Goal: Task Accomplishment & Management: Complete application form

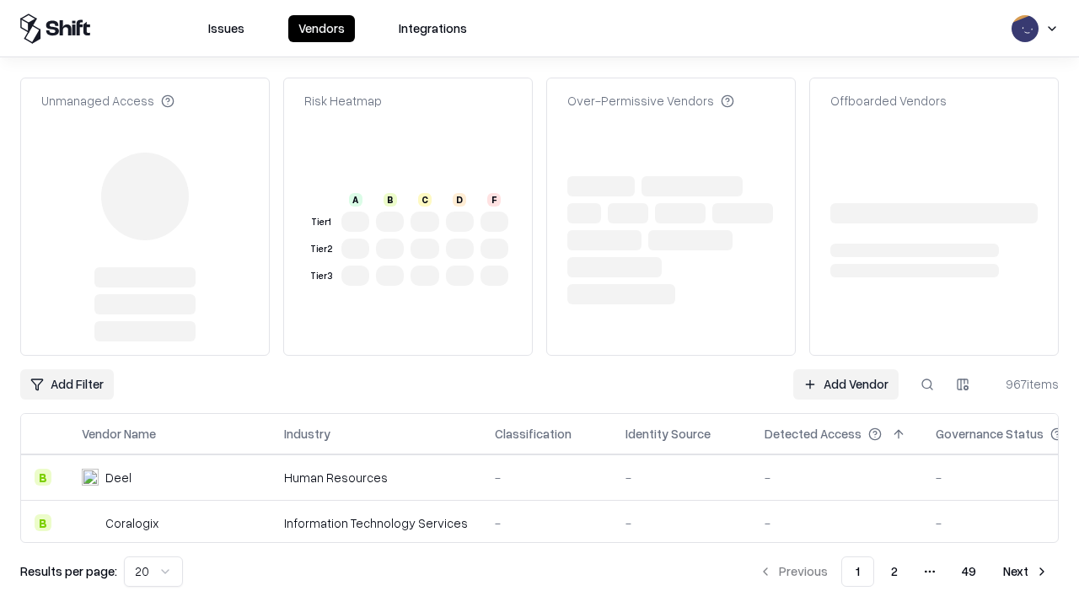
click at [845, 369] on link "Add Vendor" at bounding box center [845, 384] width 105 height 30
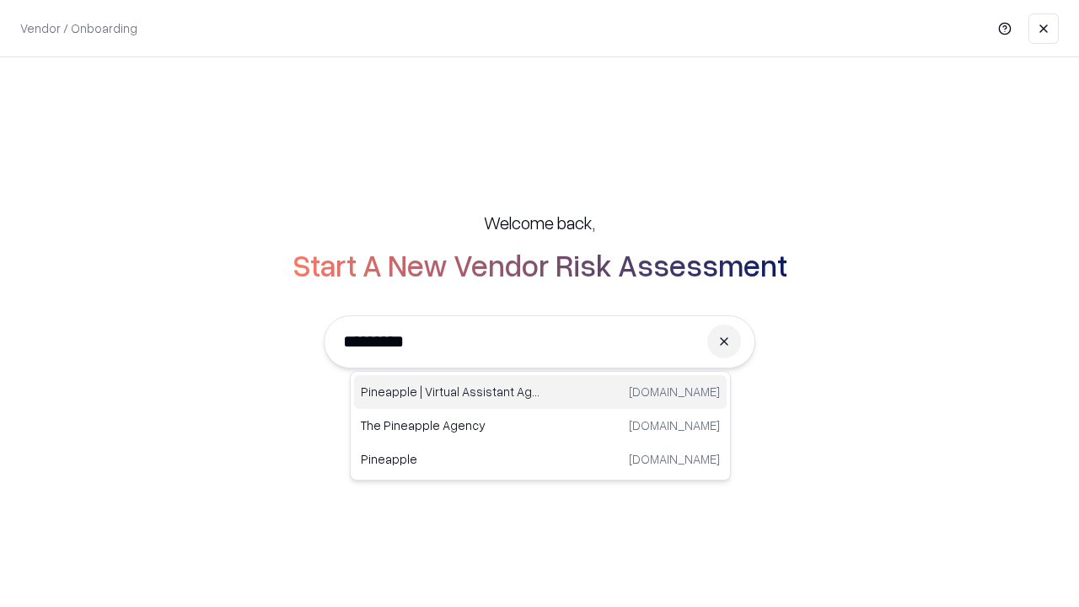
click at [540, 392] on div "Pineapple | Virtual Assistant Agency trypineapple.com" at bounding box center [540, 392] width 373 height 34
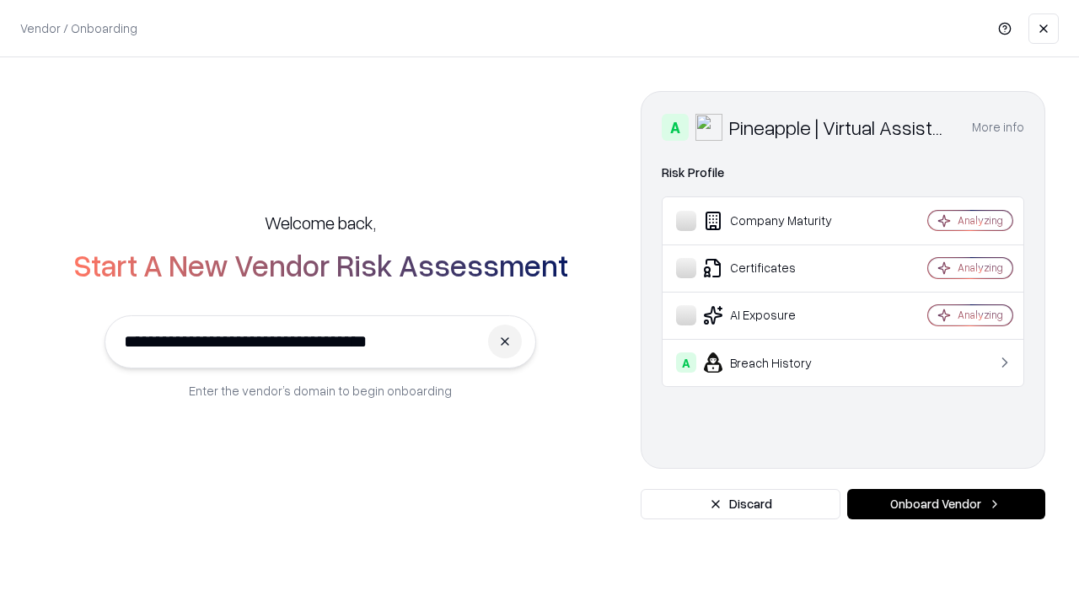
type input "**********"
click at [946, 504] on button "Onboard Vendor" at bounding box center [946, 504] width 198 height 30
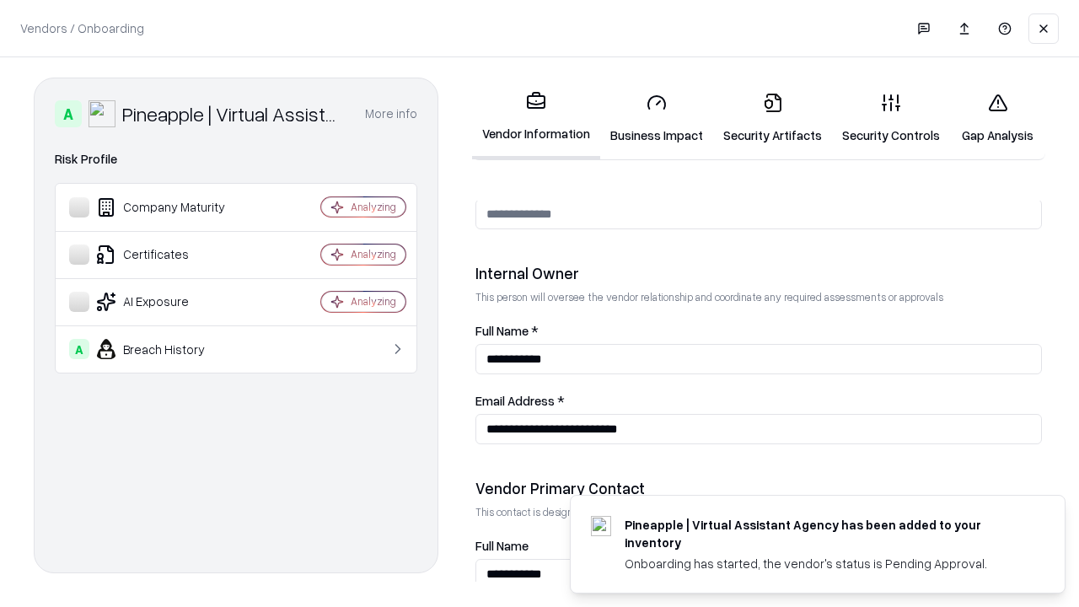
scroll to position [873, 0]
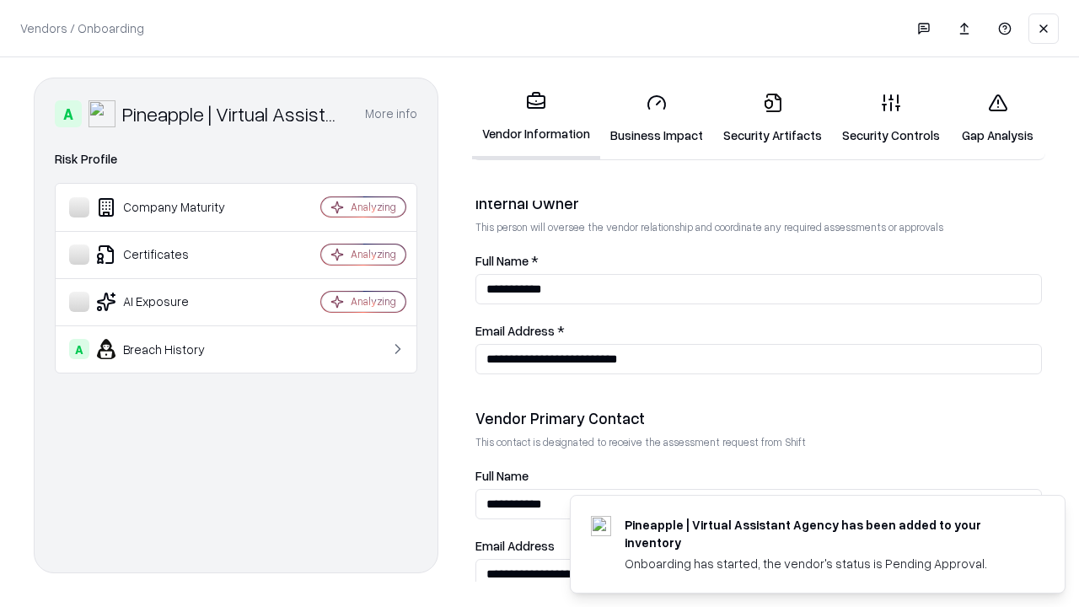
click at [657, 118] on link "Business Impact" at bounding box center [656, 118] width 113 height 78
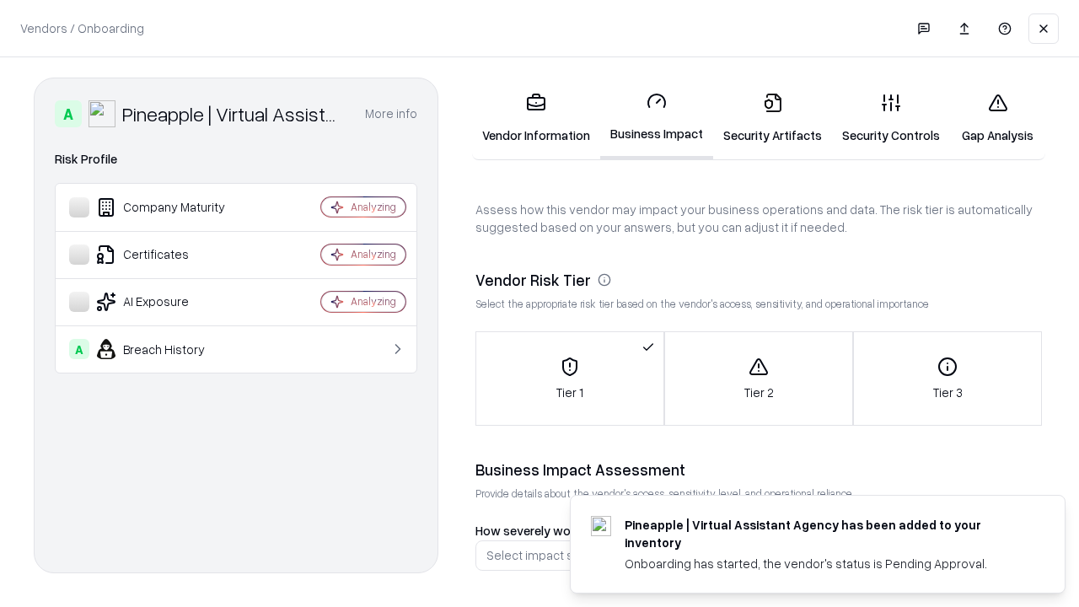
click at [772, 118] on link "Security Artifacts" at bounding box center [772, 118] width 119 height 78
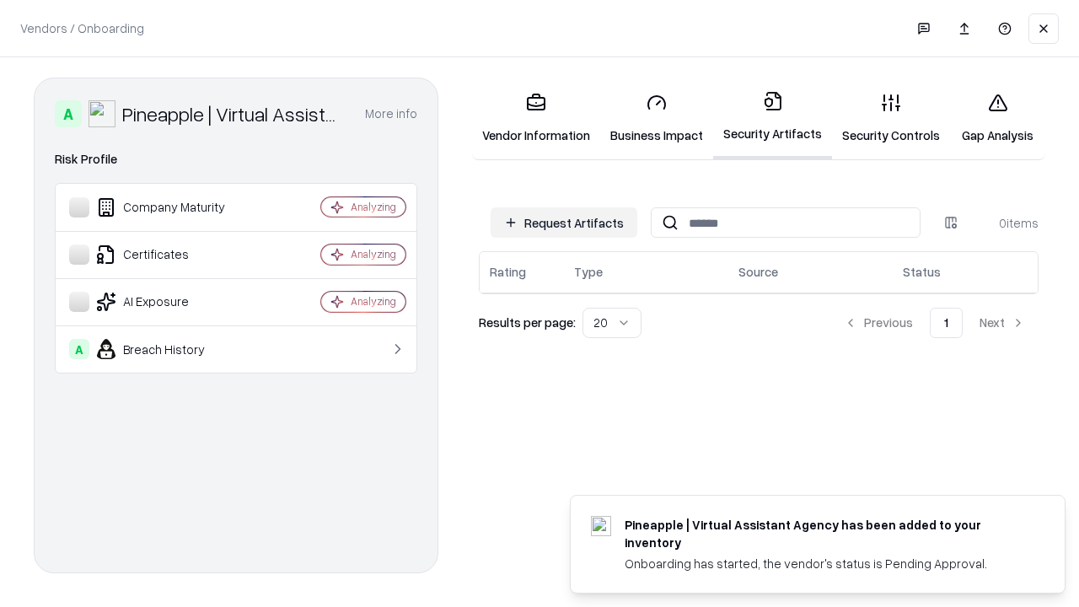
click at [564, 222] on button "Request Artifacts" at bounding box center [563, 222] width 147 height 30
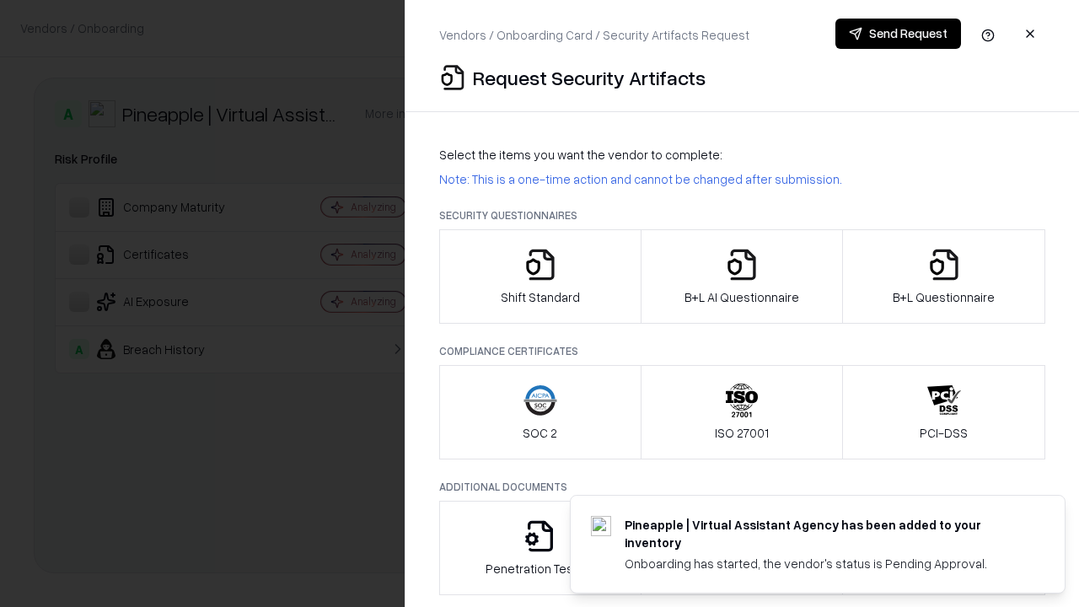
click at [539, 276] on icon "button" at bounding box center [540, 265] width 34 height 34
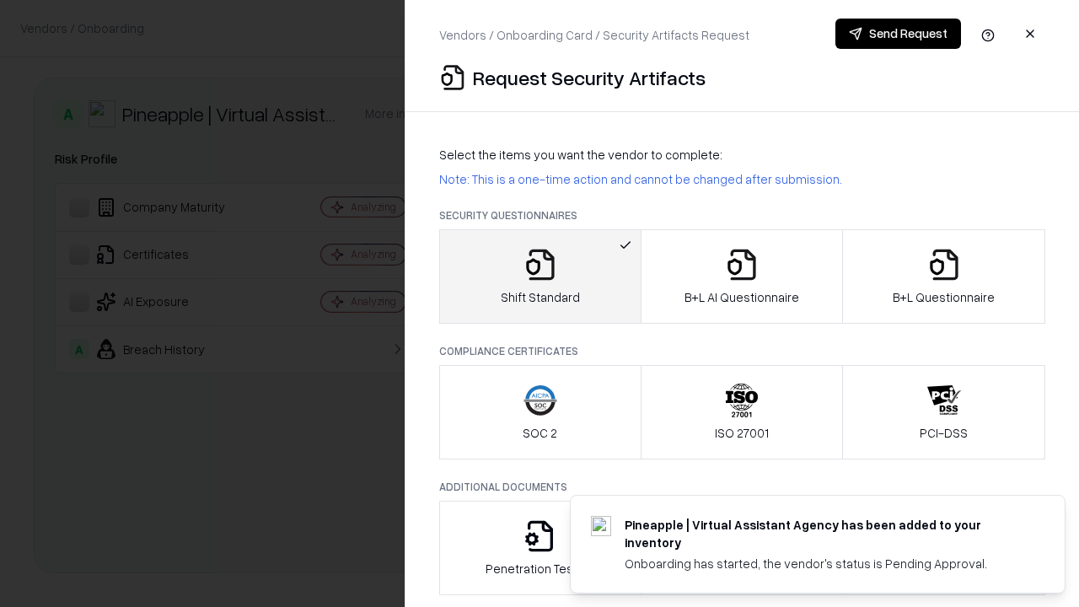
click at [898, 34] on button "Send Request" at bounding box center [898, 34] width 126 height 30
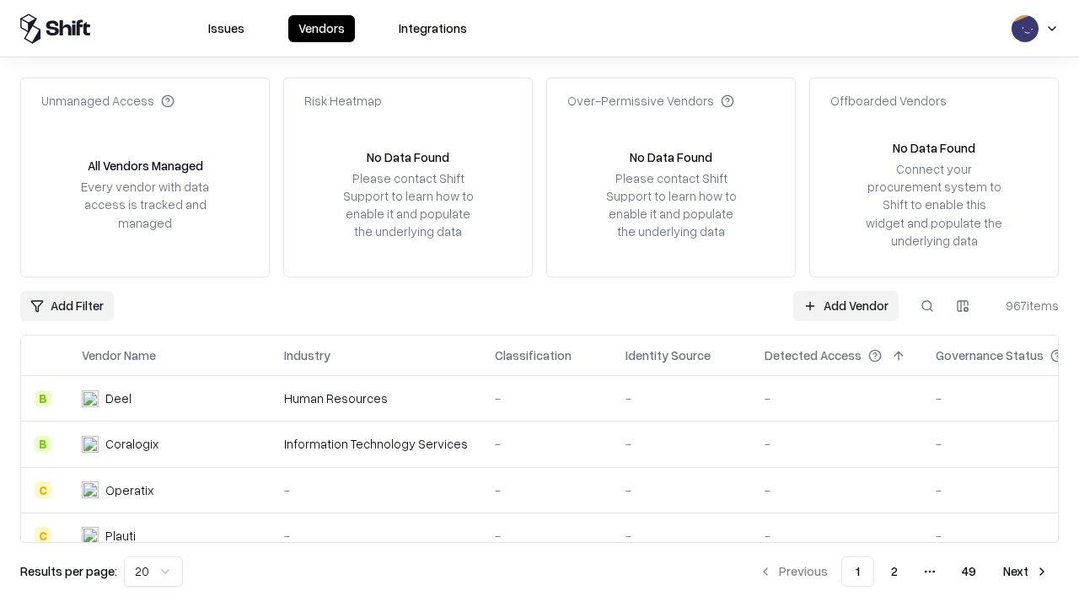
click at [927, 305] on button at bounding box center [927, 306] width 30 height 30
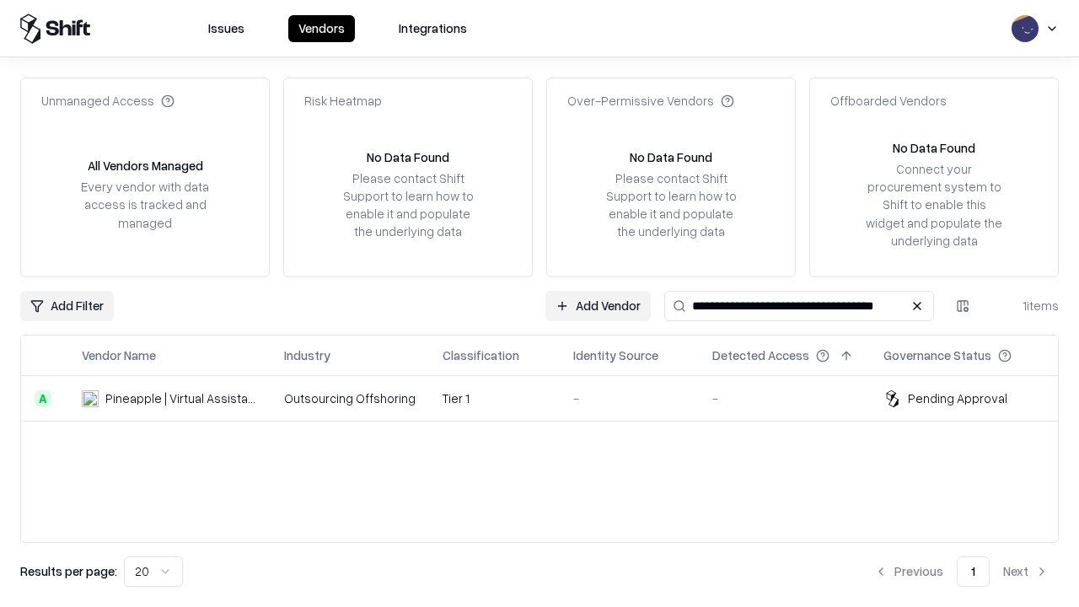
type input "**********"
click at [549, 398] on td "Tier 1" at bounding box center [494, 399] width 131 height 46
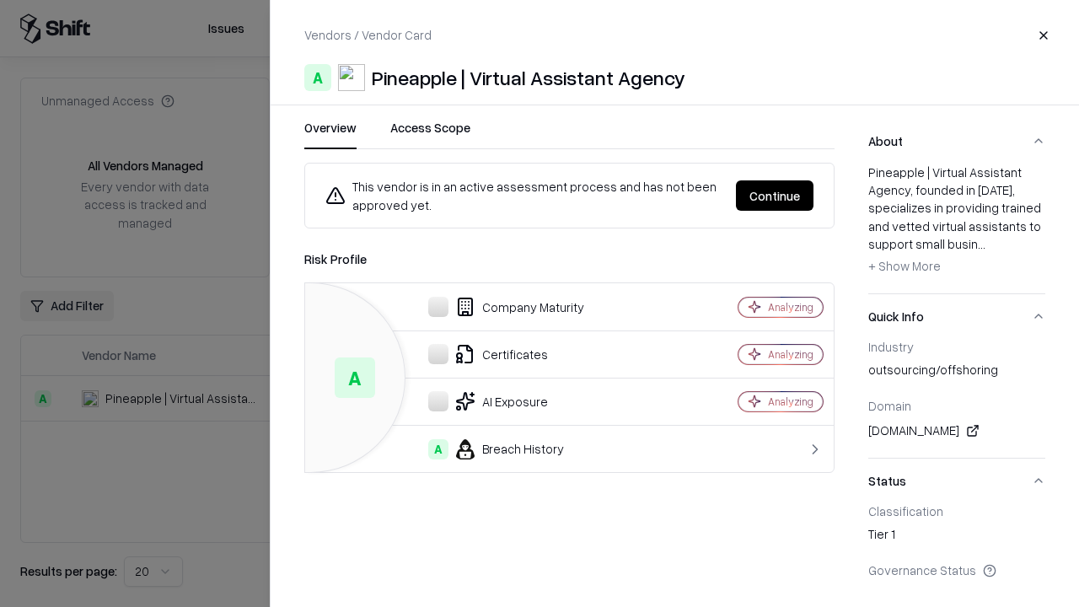
click at [775, 196] on button "Continue" at bounding box center [775, 195] width 78 height 30
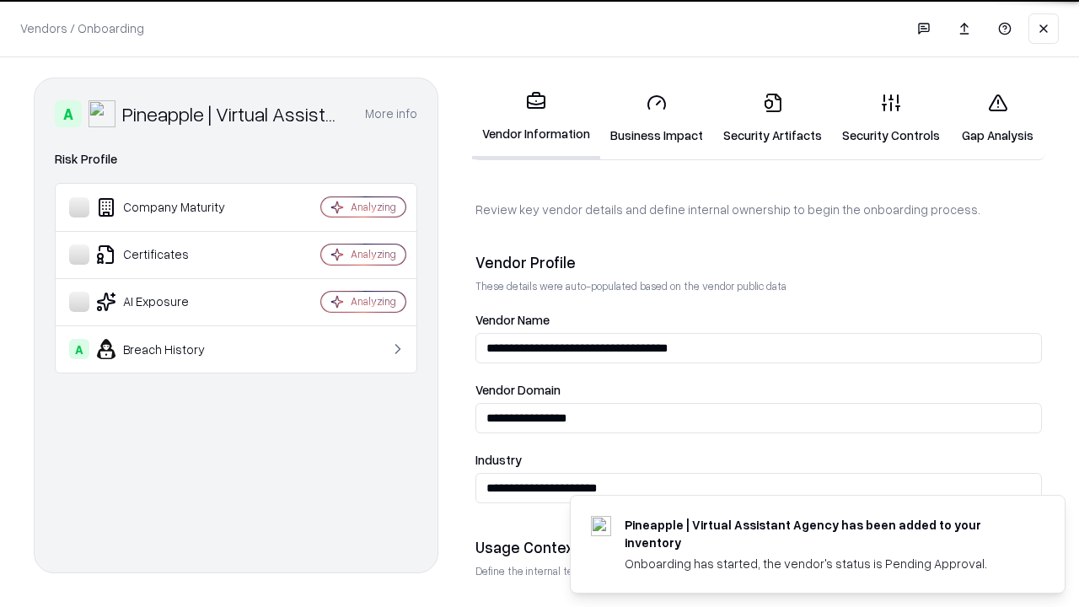
click at [772, 118] on link "Security Artifacts" at bounding box center [772, 118] width 119 height 78
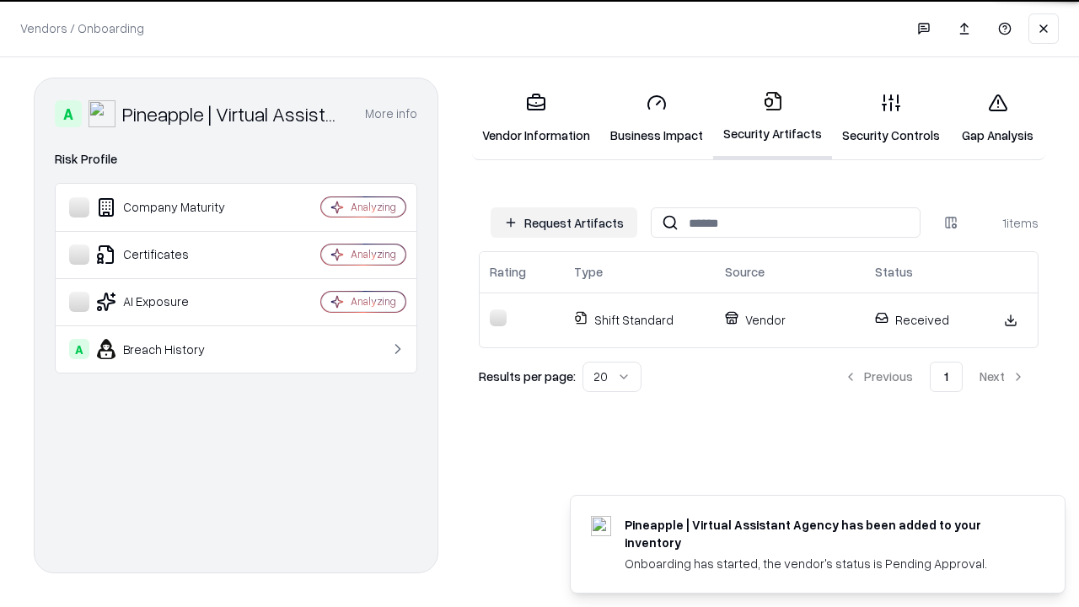
click at [997, 118] on link "Gap Analysis" at bounding box center [997, 118] width 95 height 78
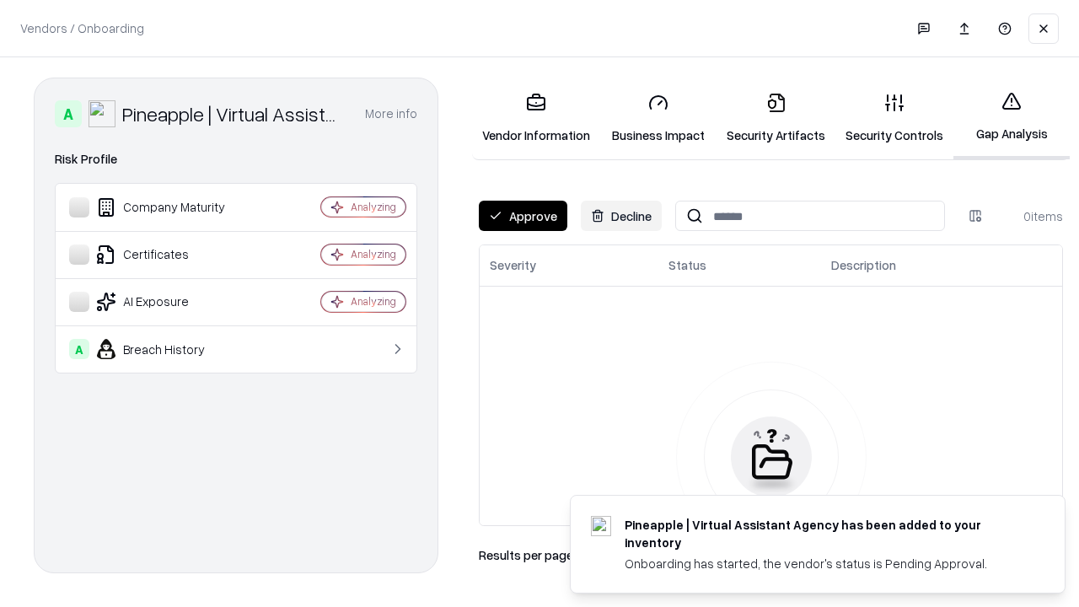
click at [523, 216] on button "Approve" at bounding box center [523, 216] width 88 height 30
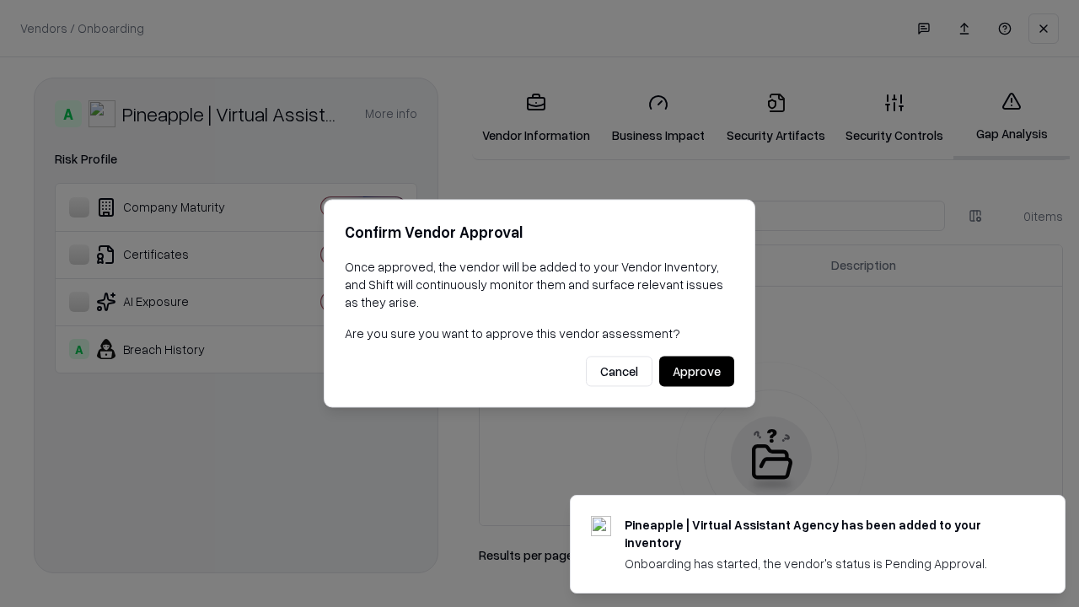
click at [696, 371] on button "Approve" at bounding box center [696, 371] width 75 height 30
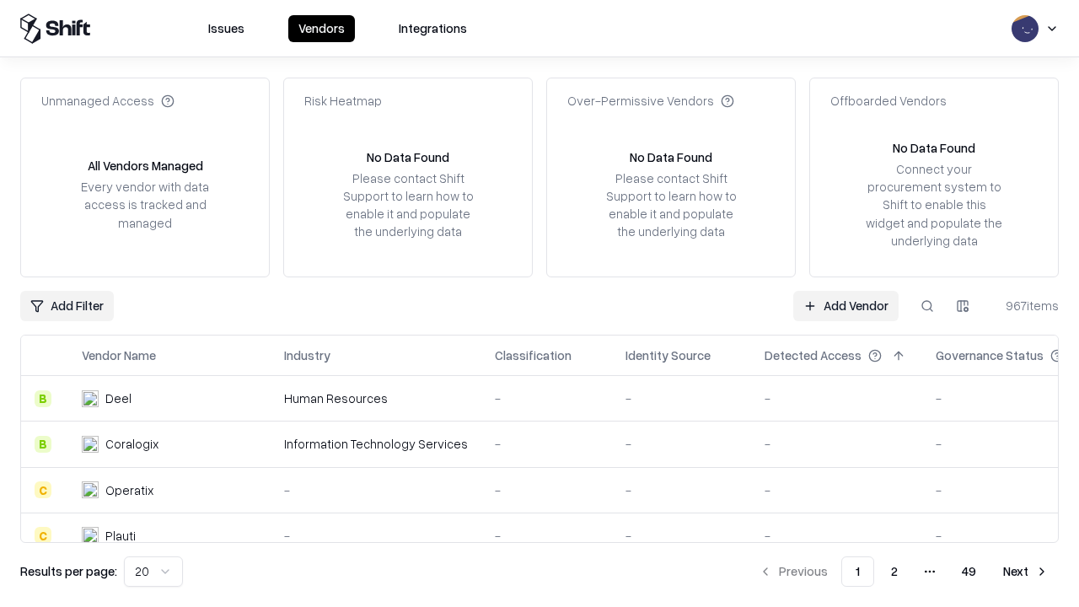
type input "**********"
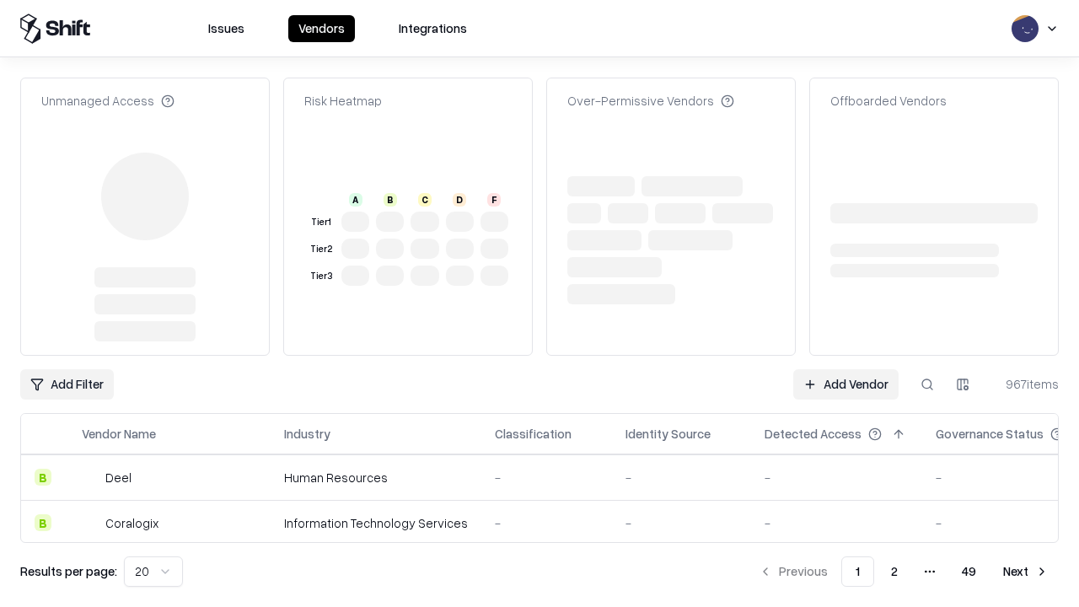
click at [845, 369] on link "Add Vendor" at bounding box center [845, 384] width 105 height 30
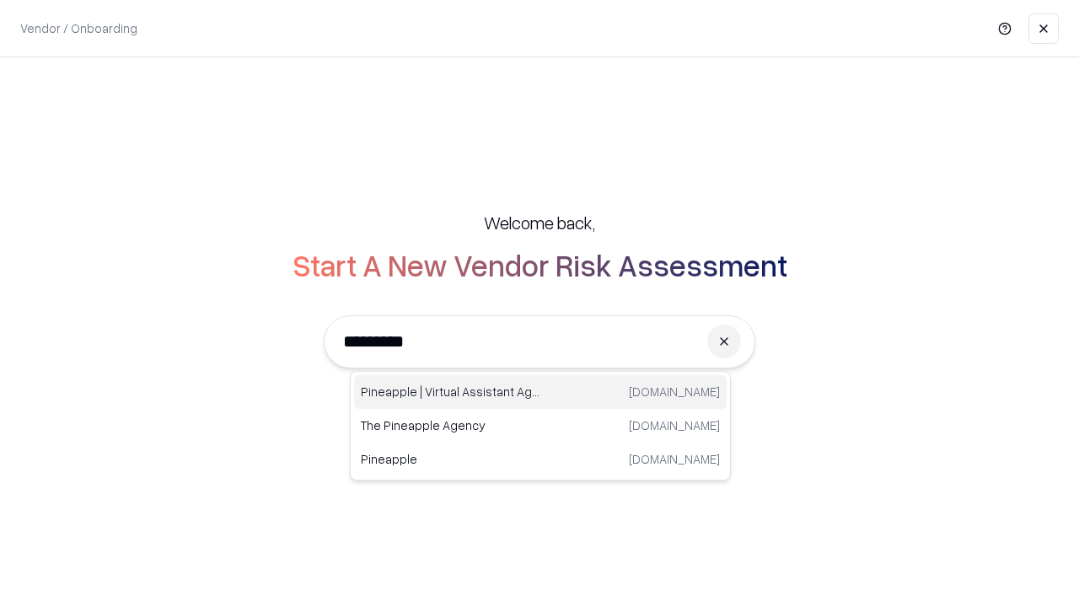
click at [540, 392] on div "Pineapple | Virtual Assistant Agency trypineapple.com" at bounding box center [540, 392] width 373 height 34
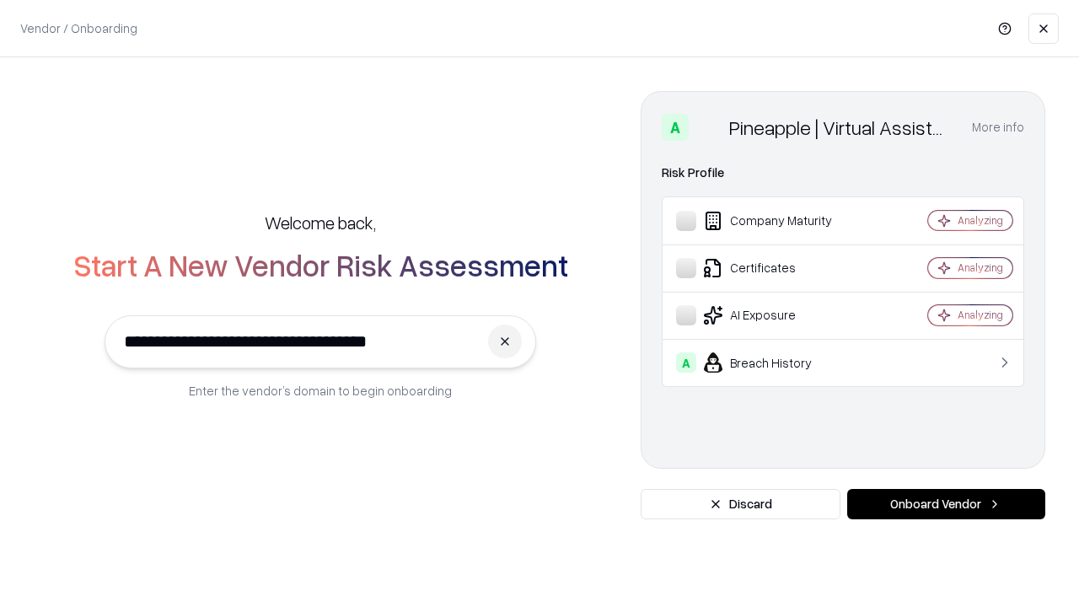
type input "**********"
click at [946, 504] on button "Onboard Vendor" at bounding box center [946, 504] width 198 height 30
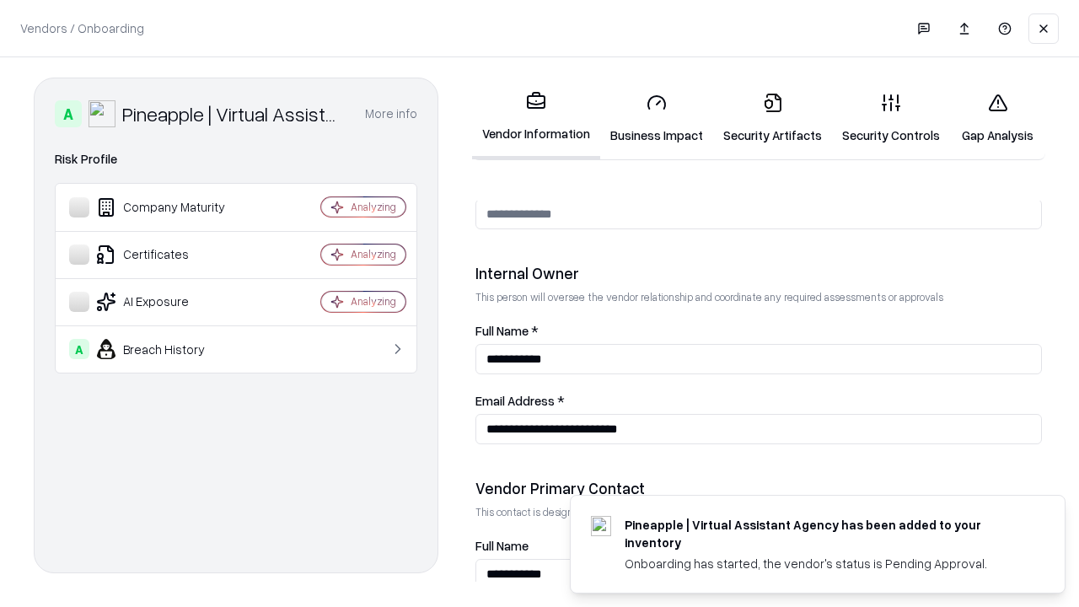
scroll to position [873, 0]
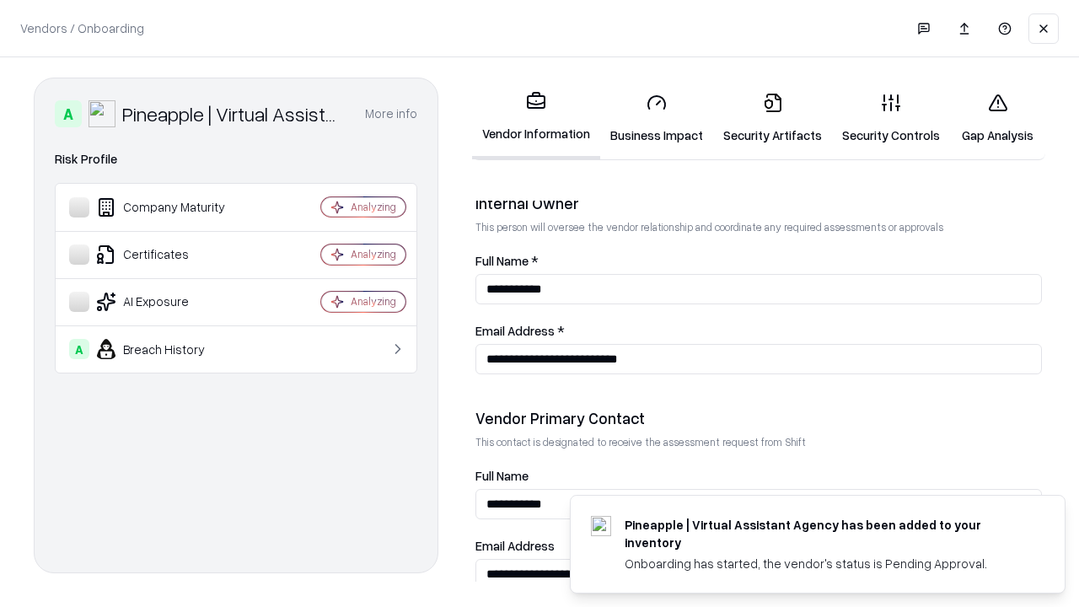
click at [997, 118] on link "Gap Analysis" at bounding box center [997, 118] width 95 height 78
